Goal: Task Accomplishment & Management: Use online tool/utility

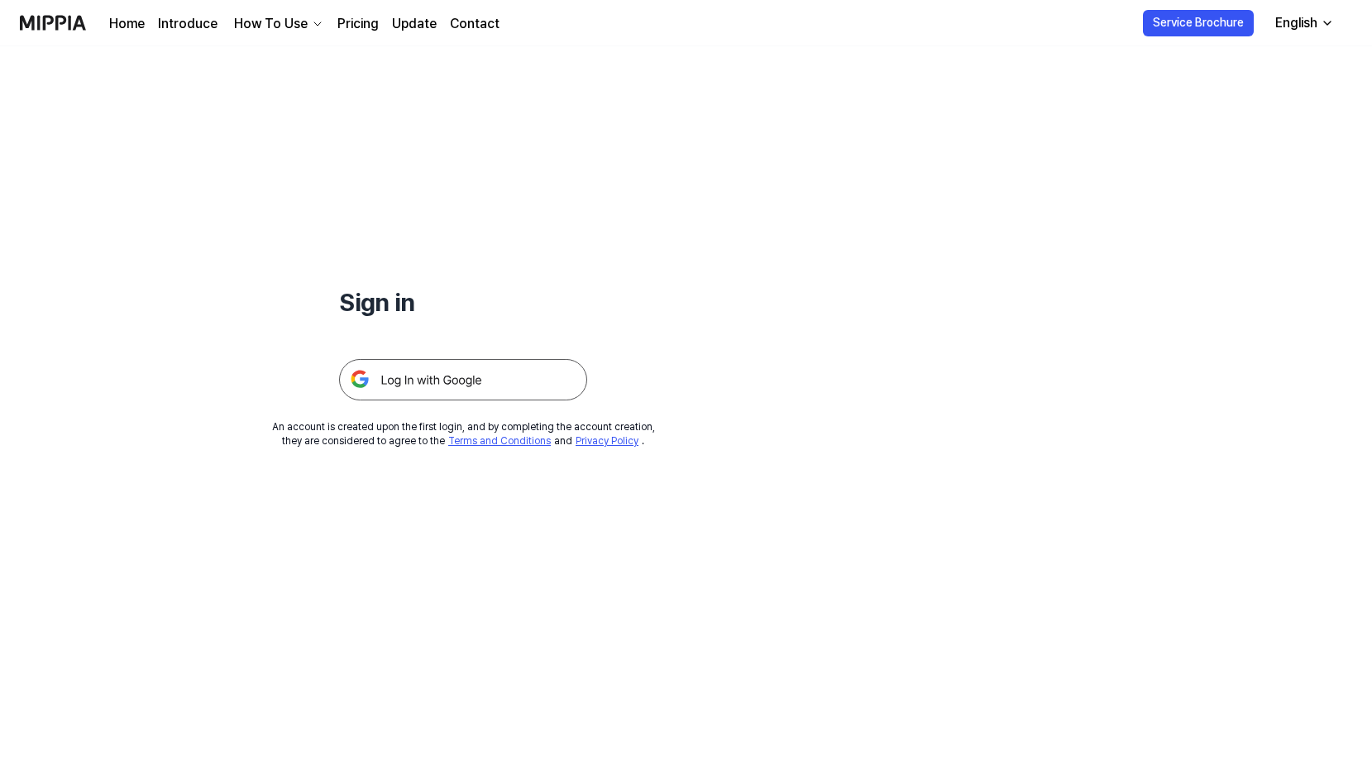
click at [482, 387] on img at bounding box center [463, 379] width 248 height 41
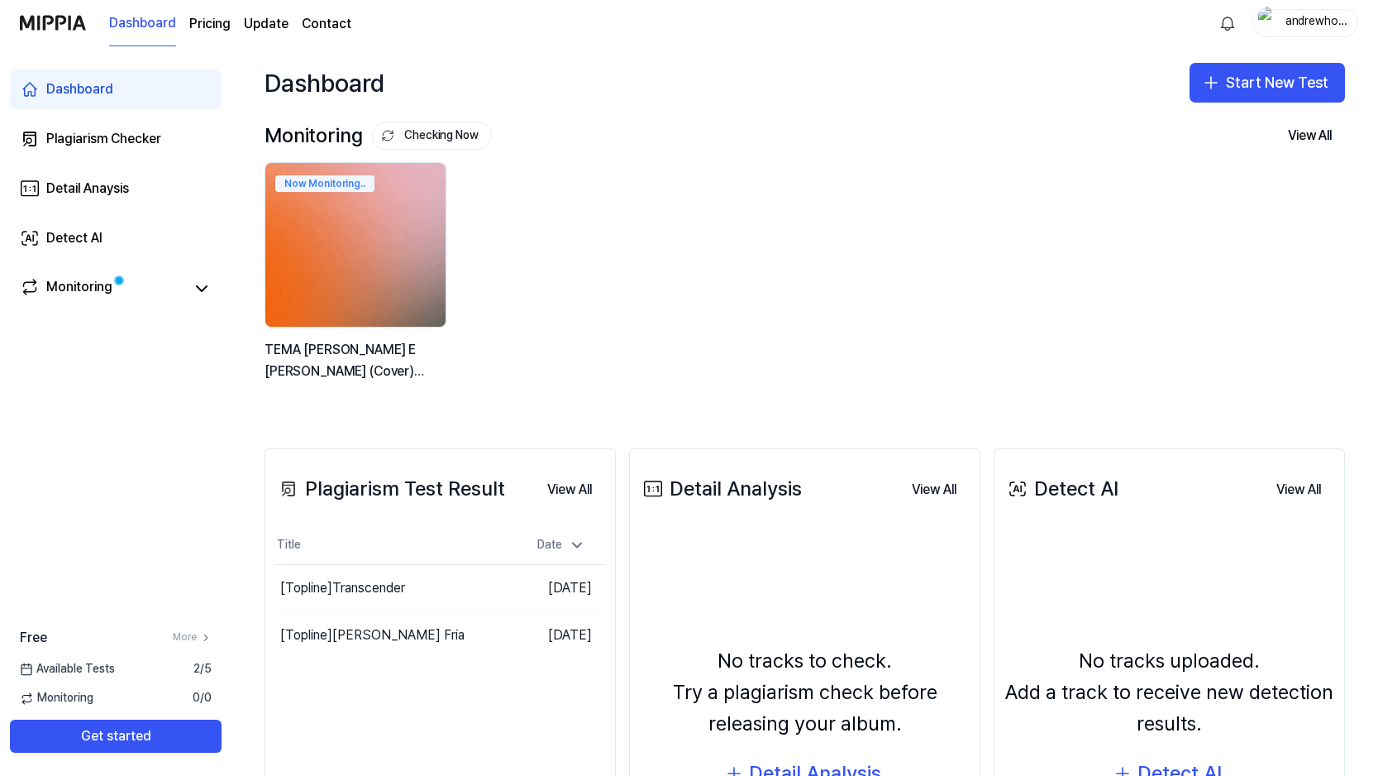
click at [409, 236] on img at bounding box center [355, 245] width 198 height 180
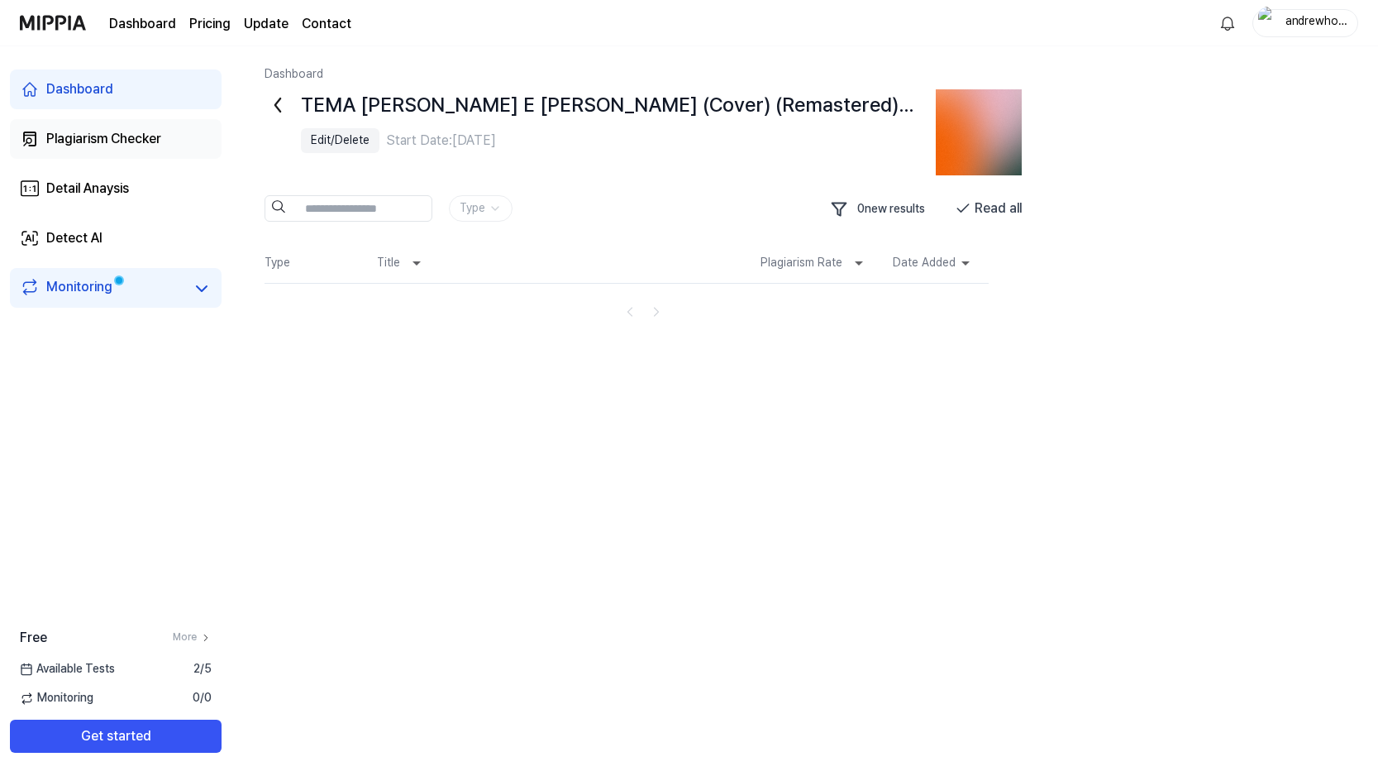
click at [108, 152] on link "Plagiarism Checker" at bounding box center [116, 139] width 212 height 40
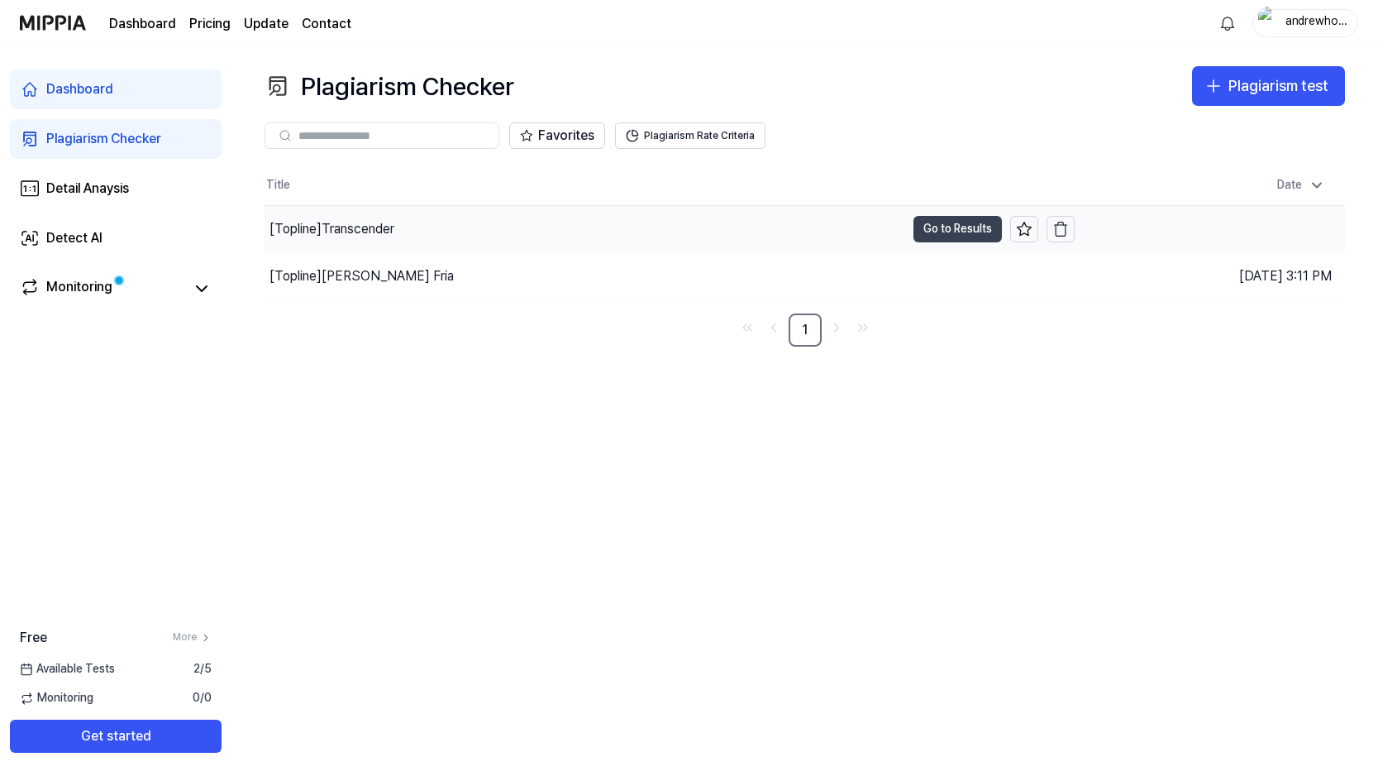
click at [938, 238] on button "Go to Results" at bounding box center [958, 229] width 88 height 26
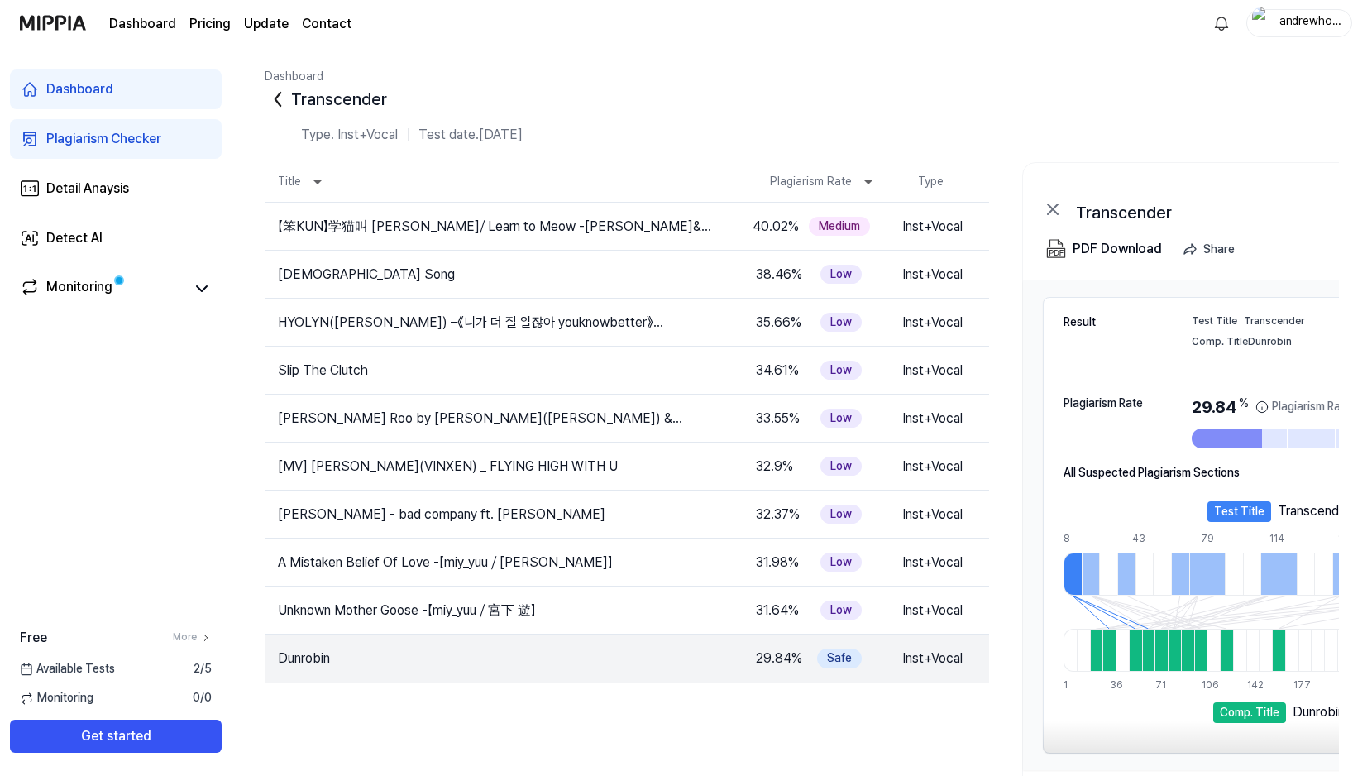
click at [349, 125] on div "Type. Inst+Vocal" at bounding box center [349, 135] width 97 height 20
click at [1245, 439] on div at bounding box center [1226, 438] width 70 height 20
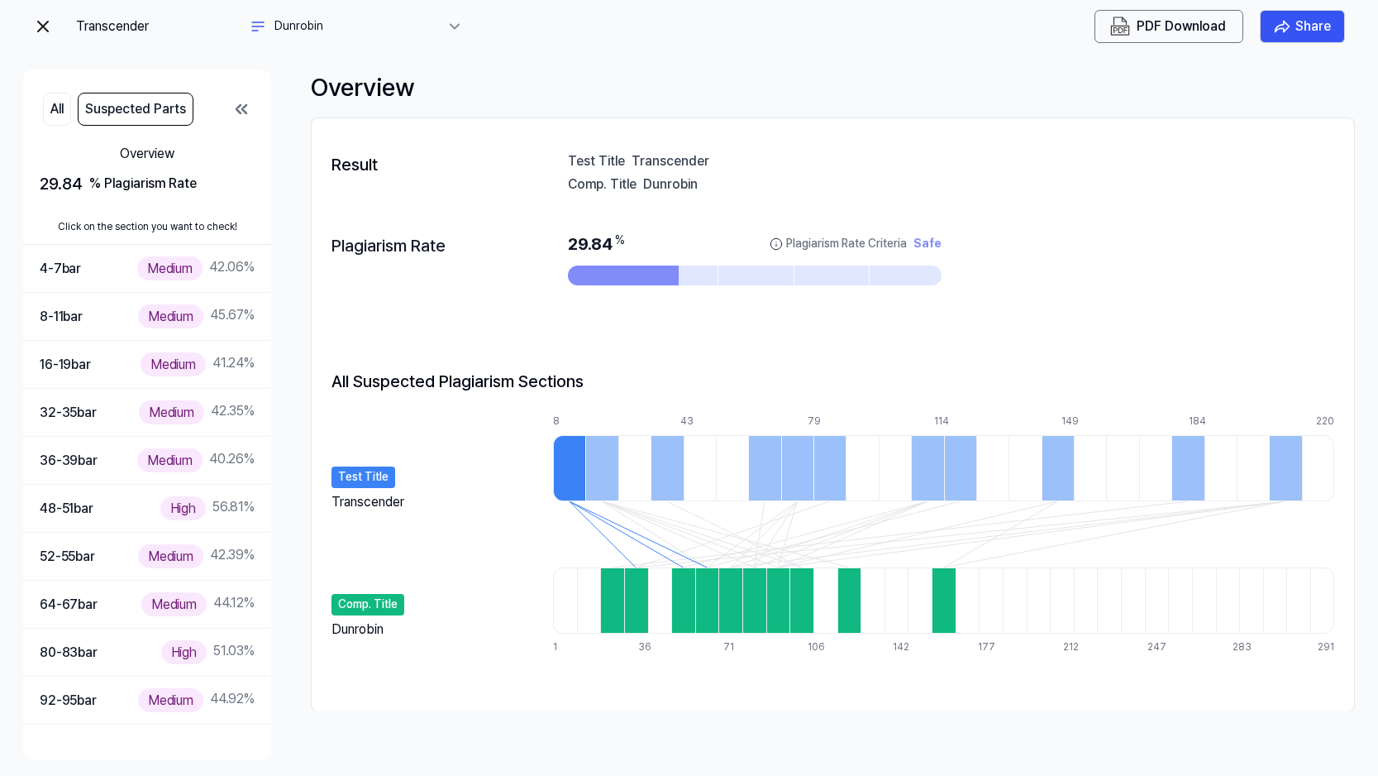
click at [43, 17] on img at bounding box center [43, 27] width 20 height 20
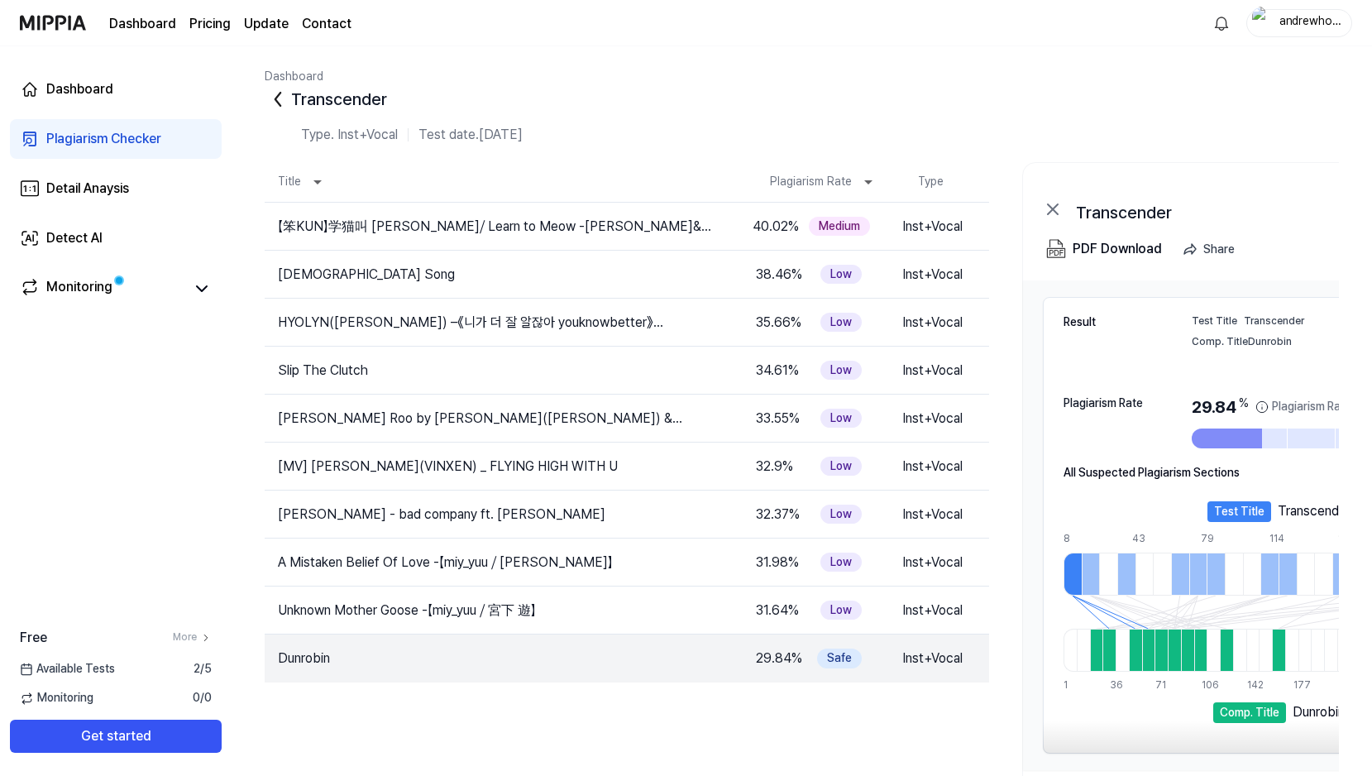
click at [101, 136] on div "Plagiarism Checker" at bounding box center [103, 139] width 115 height 20
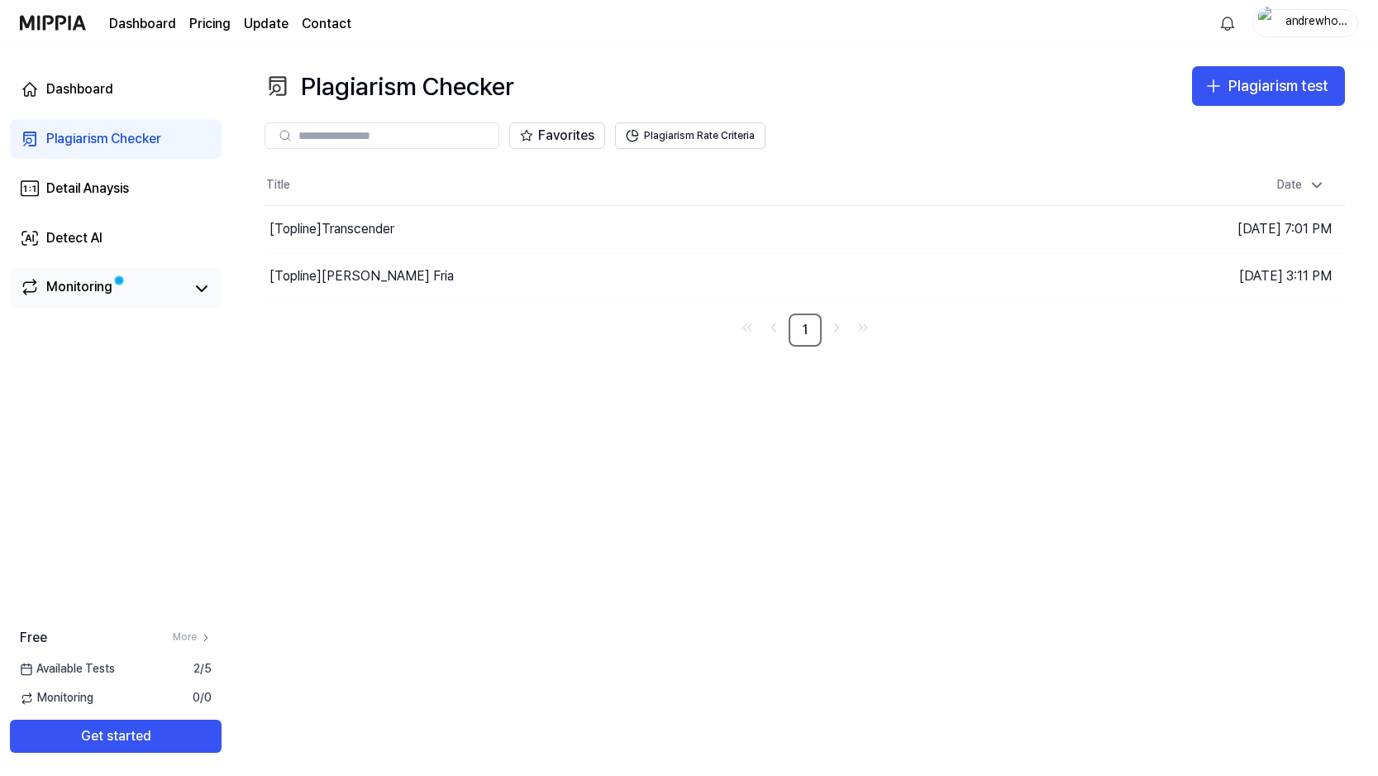
click at [117, 290] on link "Monitoring" at bounding box center [102, 288] width 165 height 23
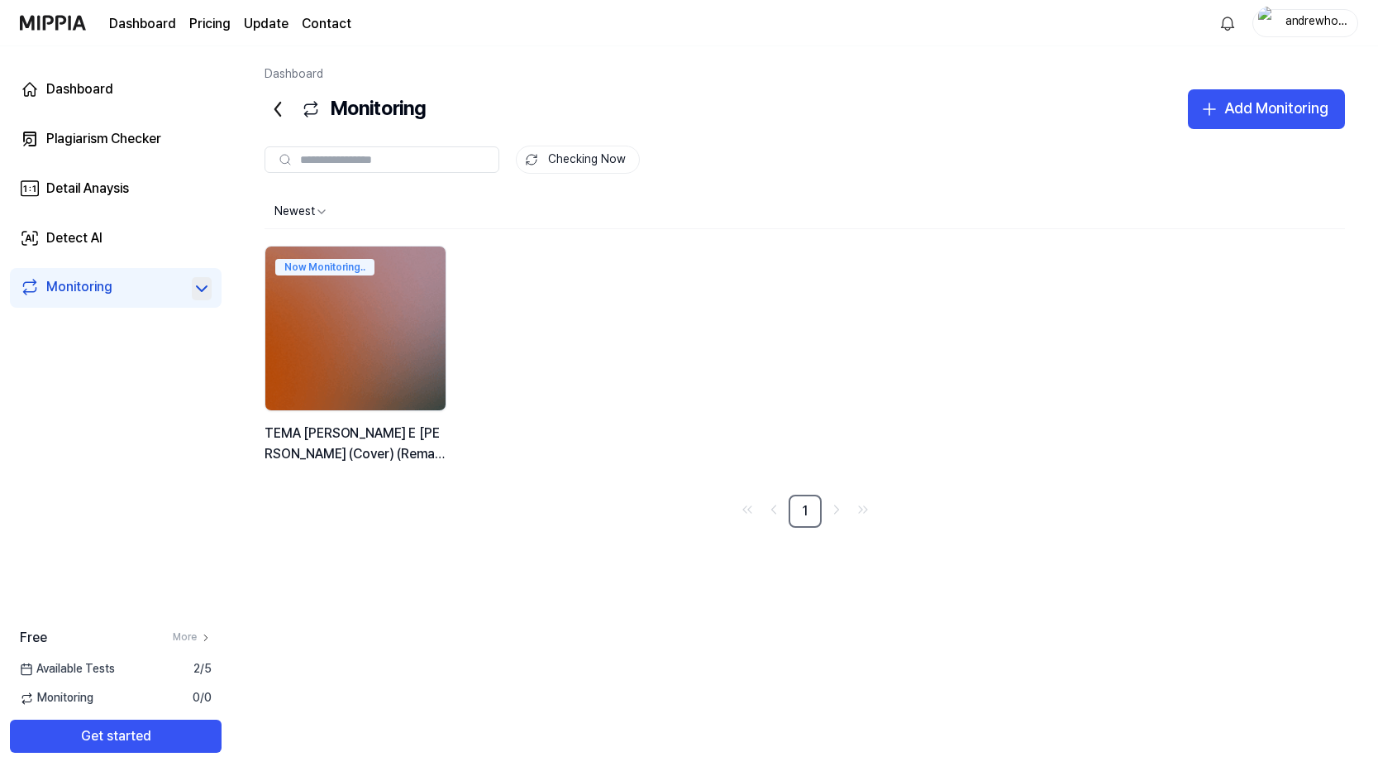
click at [206, 291] on icon at bounding box center [202, 289] width 20 height 20
click at [195, 321] on div "0" at bounding box center [202, 322] width 18 height 13
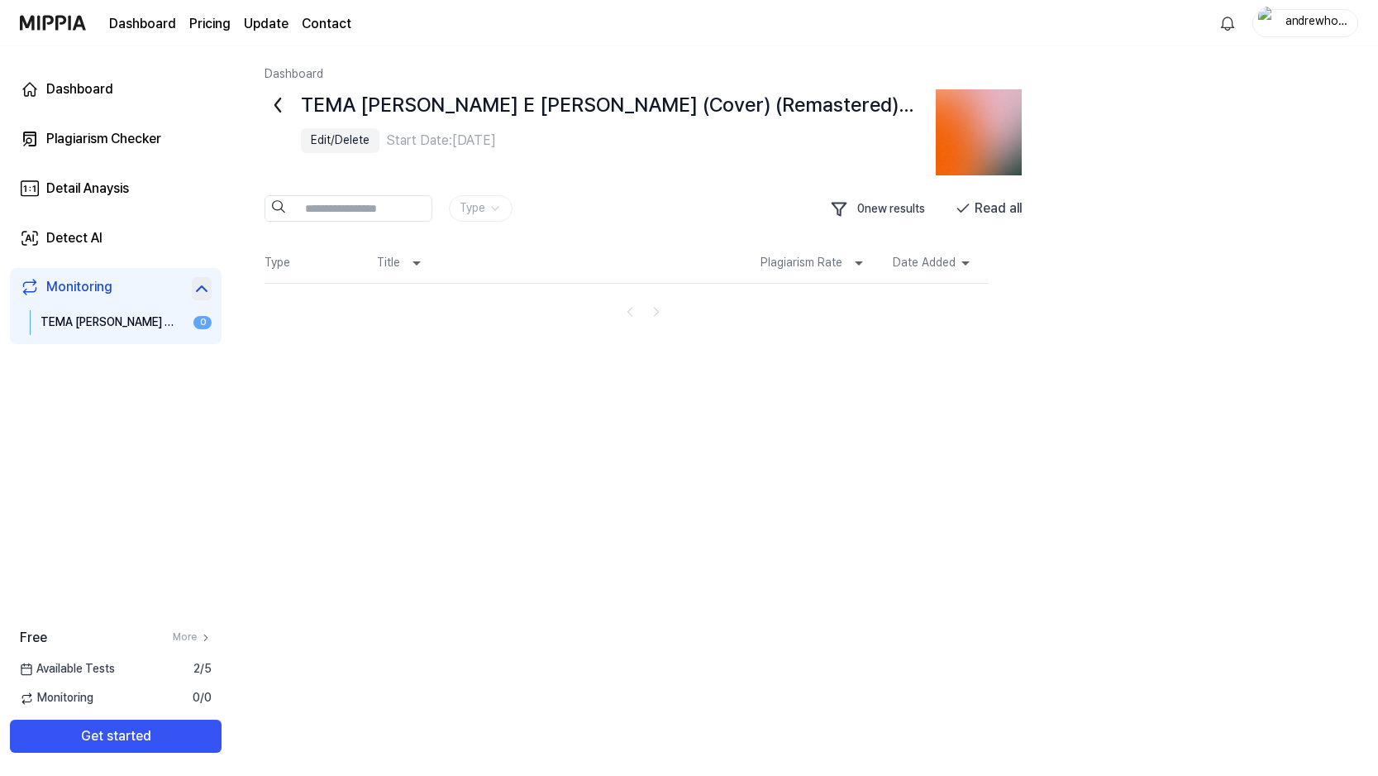
click at [353, 134] on div "Edit/Delete" at bounding box center [340, 140] width 59 height 17
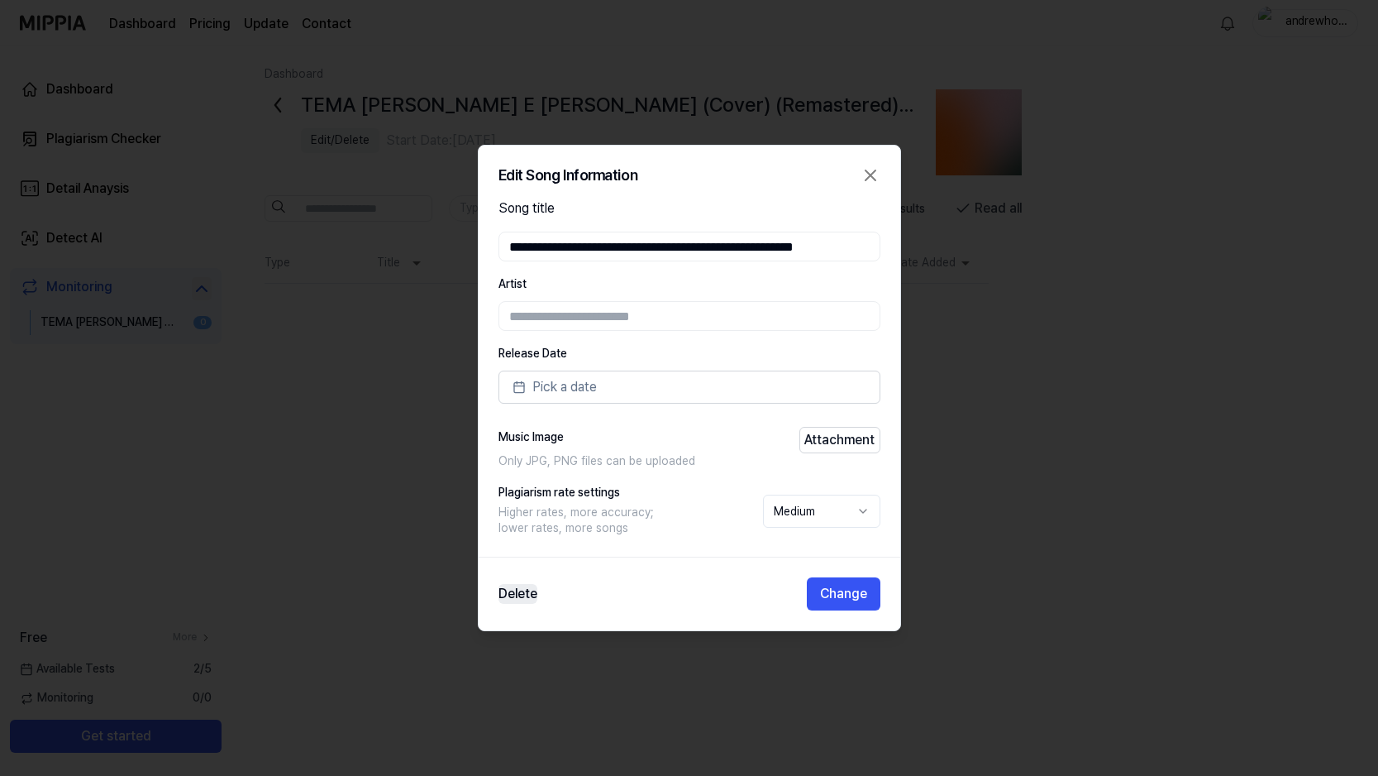
click at [528, 590] on button "Delete" at bounding box center [518, 594] width 39 height 20
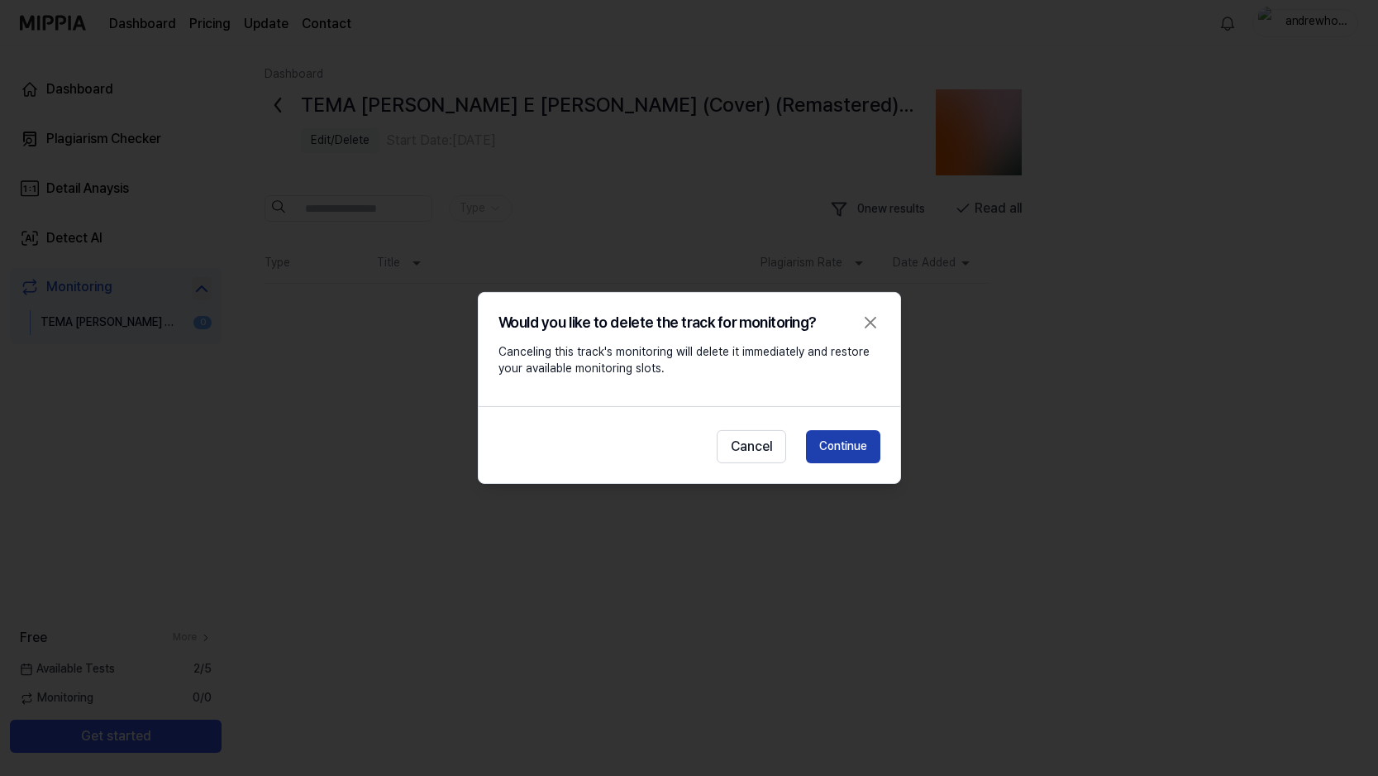
click at [870, 443] on button "Continue" at bounding box center [843, 446] width 74 height 33
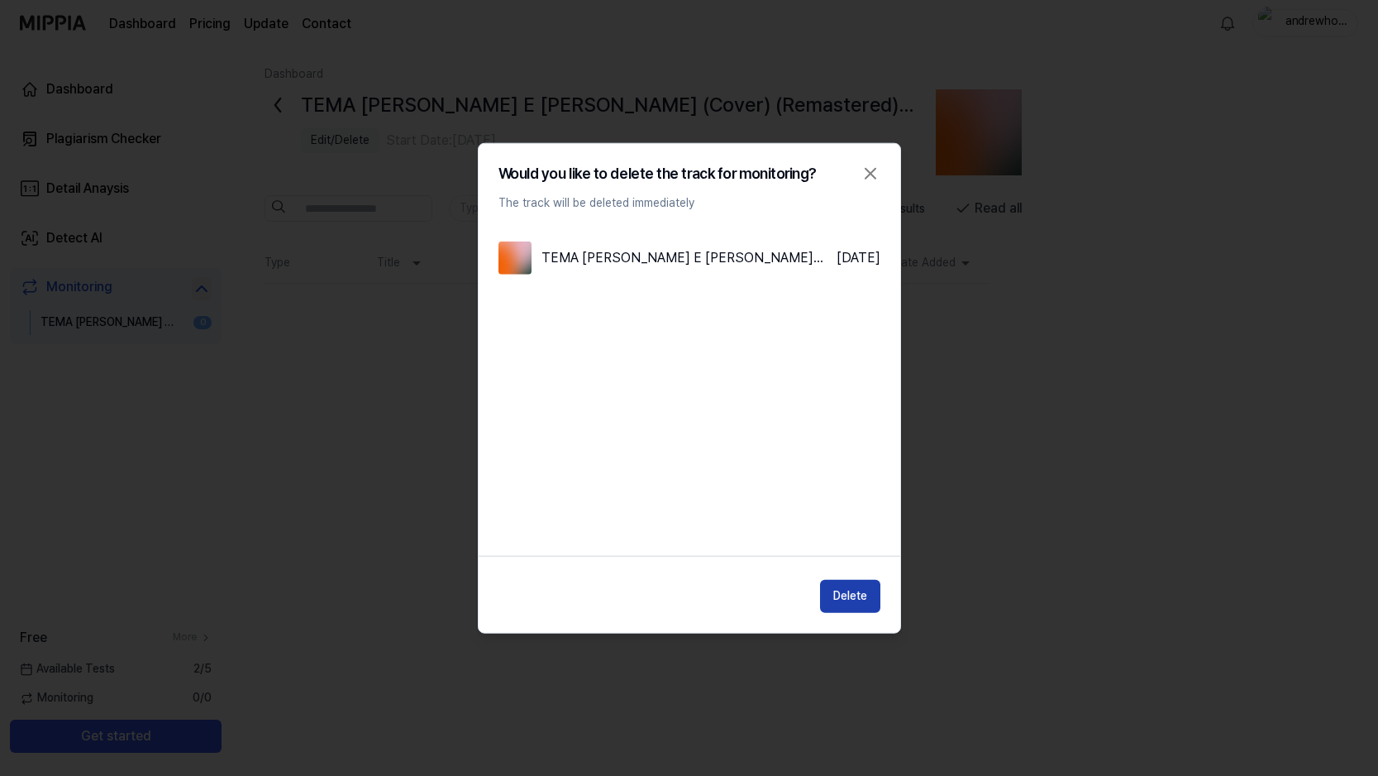
click at [843, 593] on button "Delete" at bounding box center [850, 595] width 60 height 33
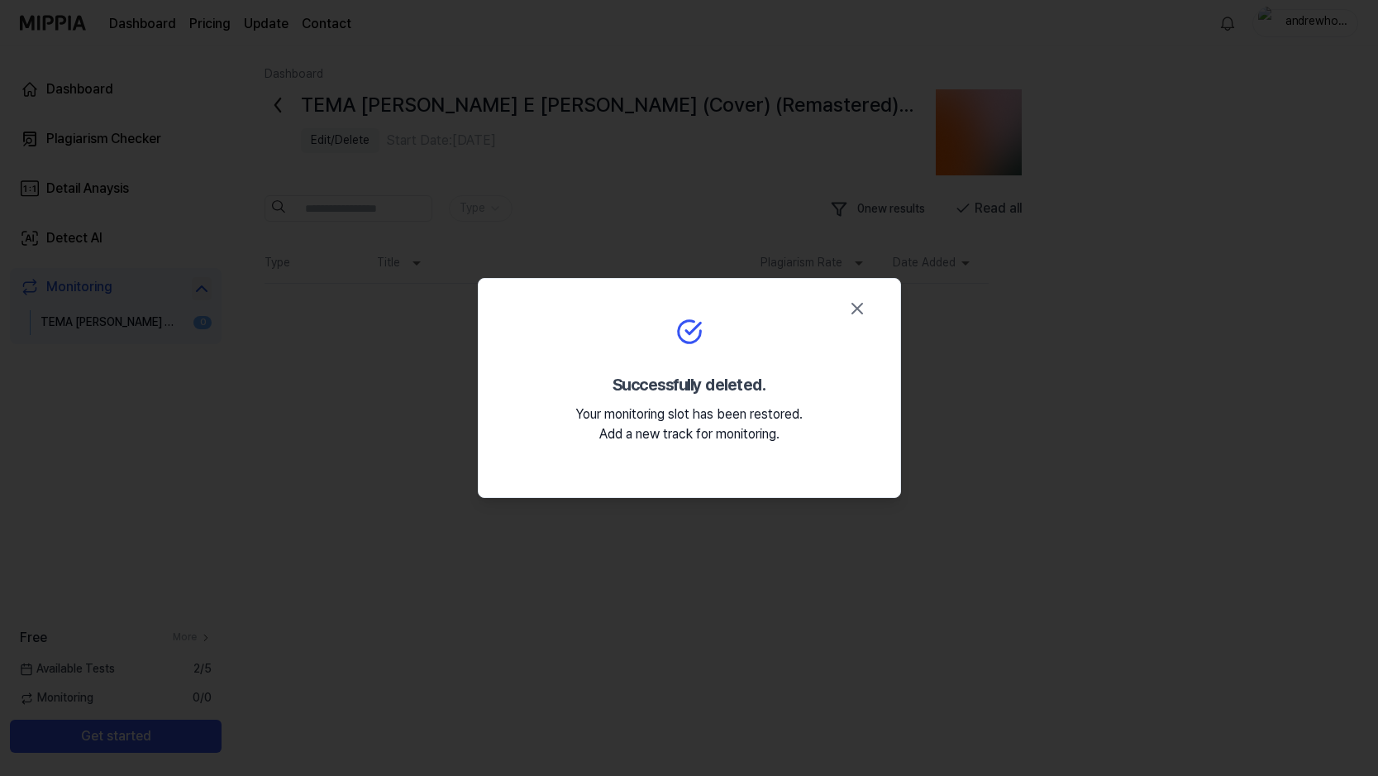
click at [853, 309] on icon "button" at bounding box center [858, 308] width 20 height 20
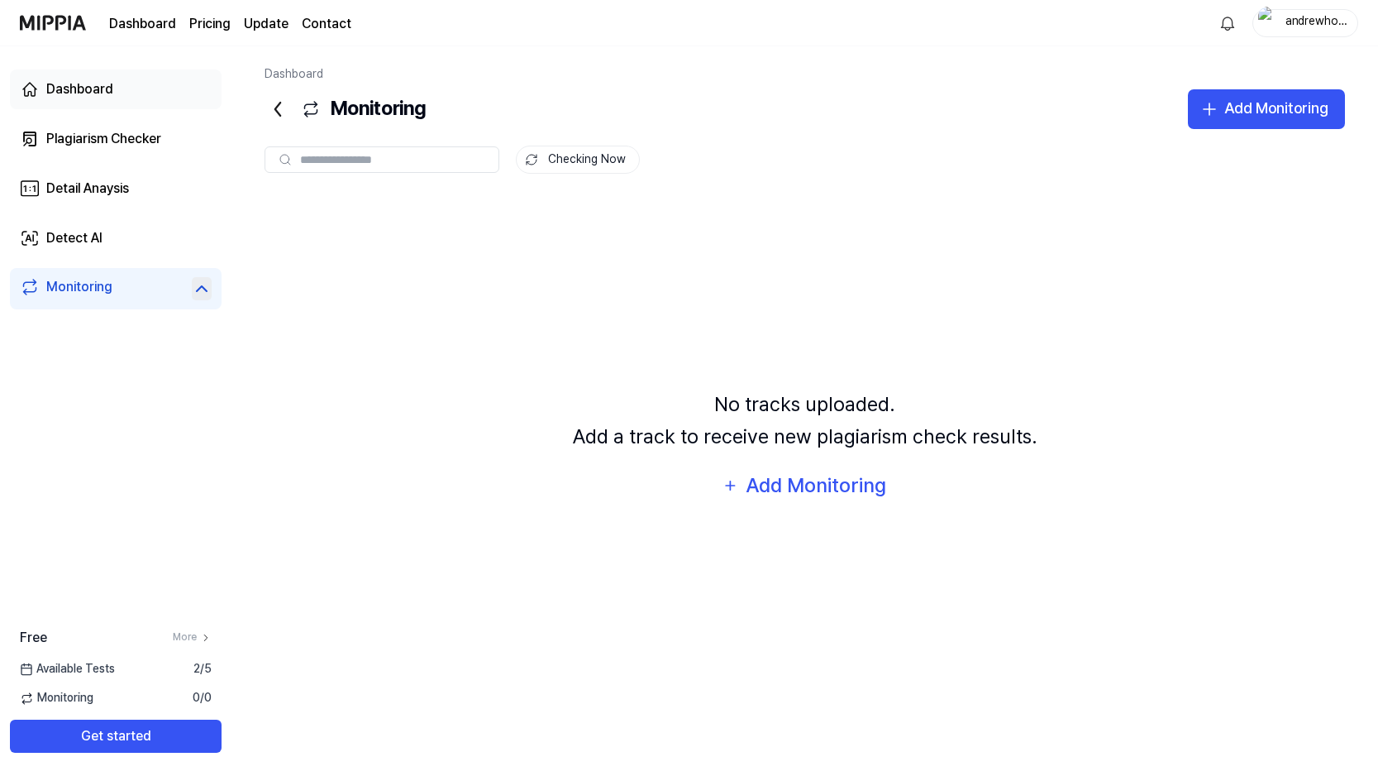
click at [88, 92] on div "Dashboard" at bounding box center [79, 89] width 67 height 20
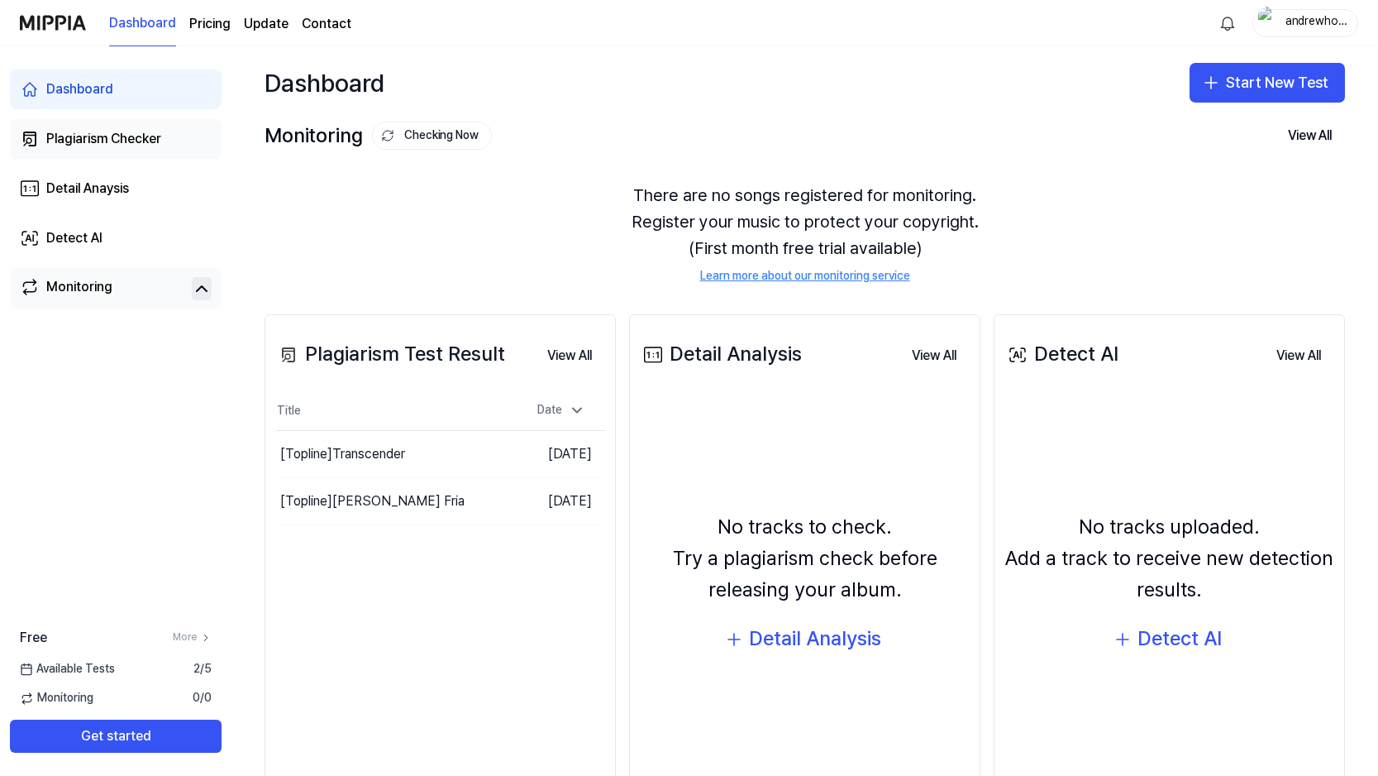
click at [86, 137] on div "Plagiarism Checker" at bounding box center [103, 139] width 115 height 20
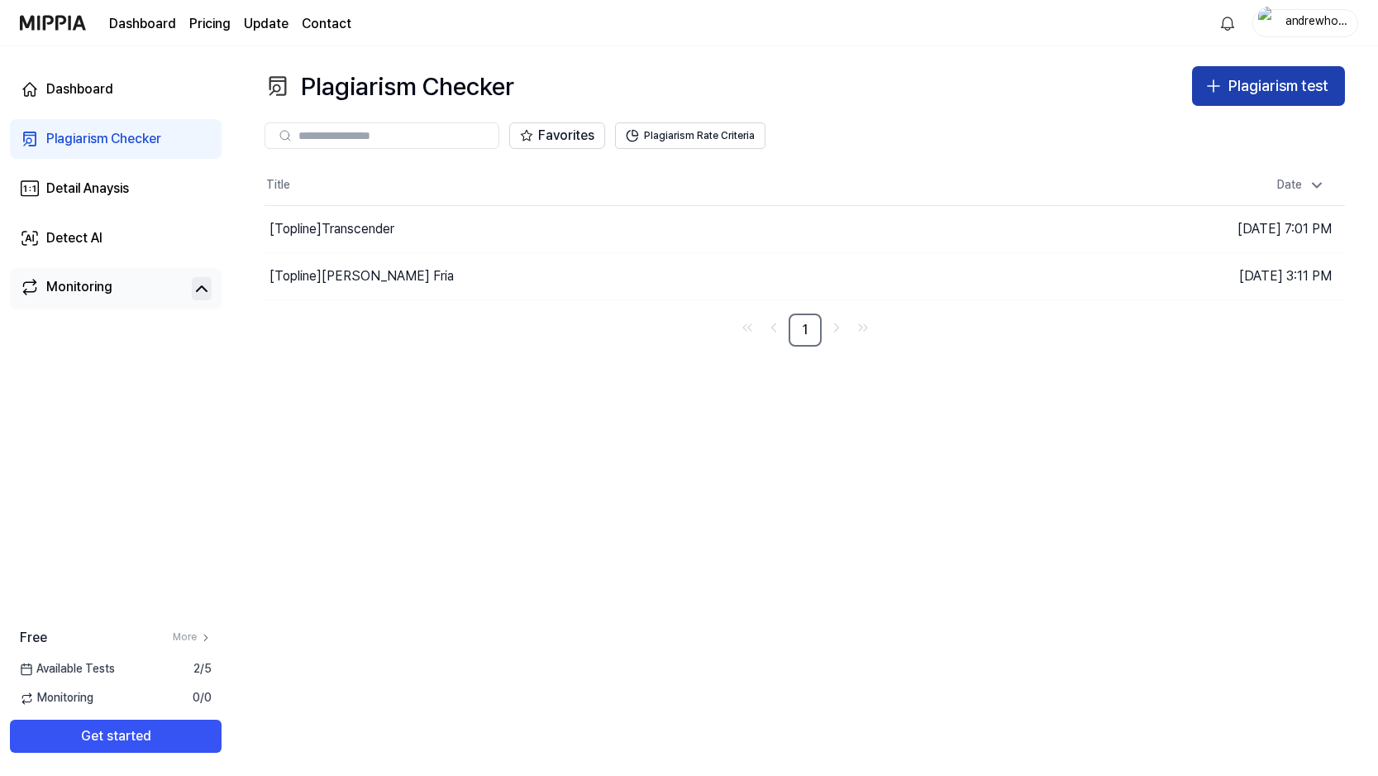
click at [1290, 100] on button "Plagiarism test" at bounding box center [1268, 86] width 153 height 40
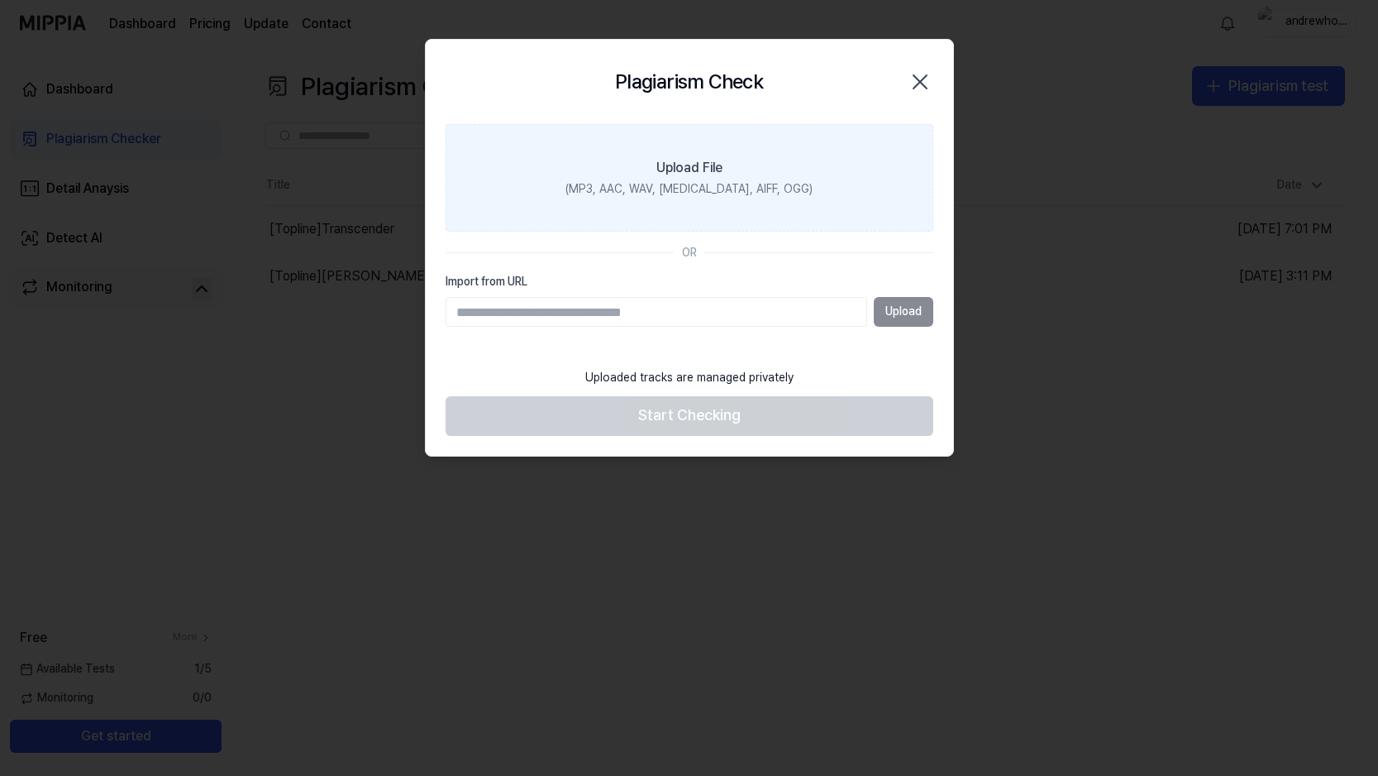
click at [737, 184] on div "(MP3, AAC, WAV, [MEDICAL_DATA], AIFF, OGG)" at bounding box center [689, 189] width 247 height 17
click at [0, 0] on input "Upload File (MP3, AAC, WAV, [MEDICAL_DATA], AIFF, OGG)" at bounding box center [0, 0] width 0 height 0
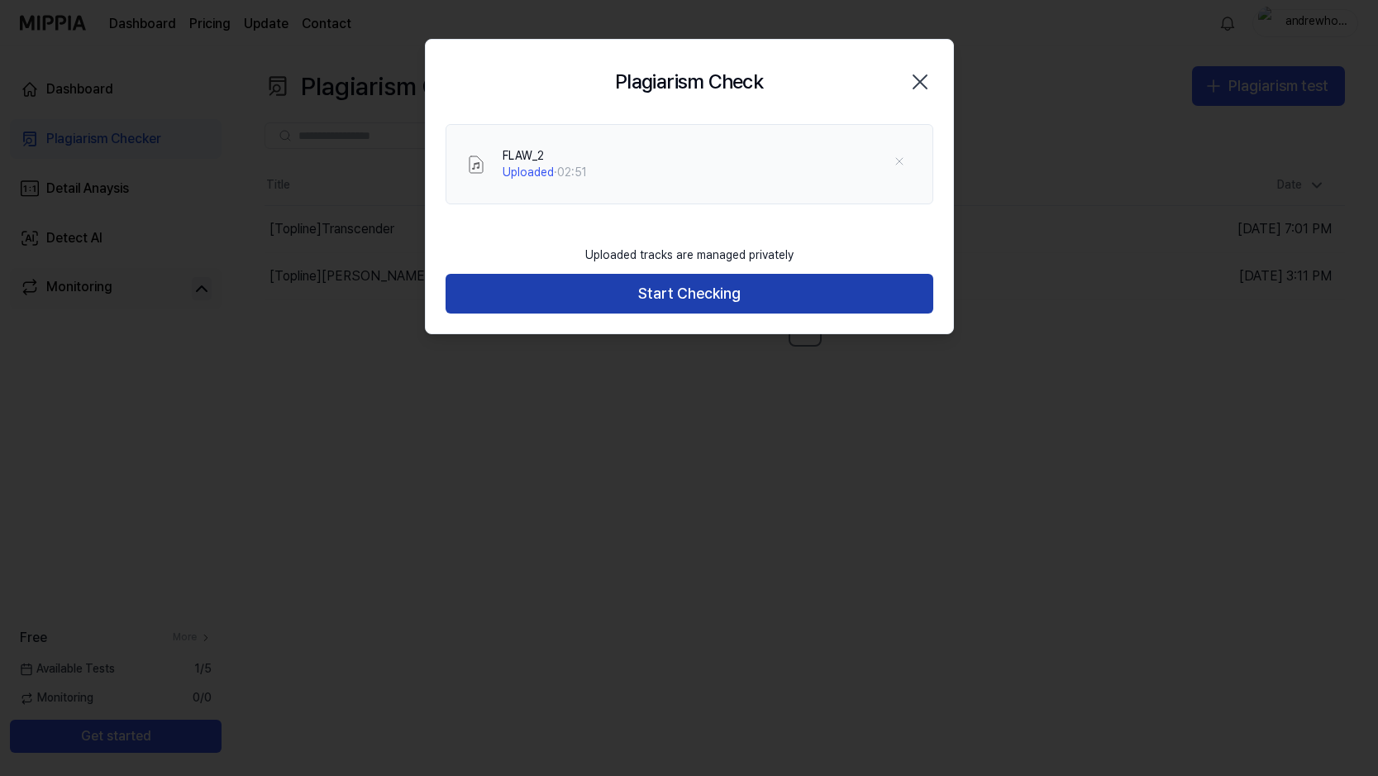
click at [715, 297] on button "Start Checking" at bounding box center [690, 294] width 488 height 40
